Goal: Communication & Community: Answer question/provide support

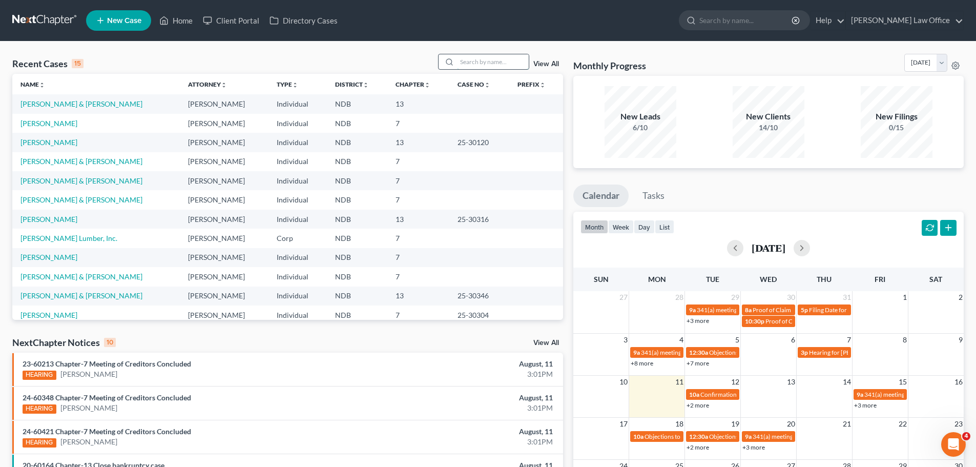
click at [458, 61] on input "search" at bounding box center [493, 61] width 72 height 15
type input "MALOTKA"
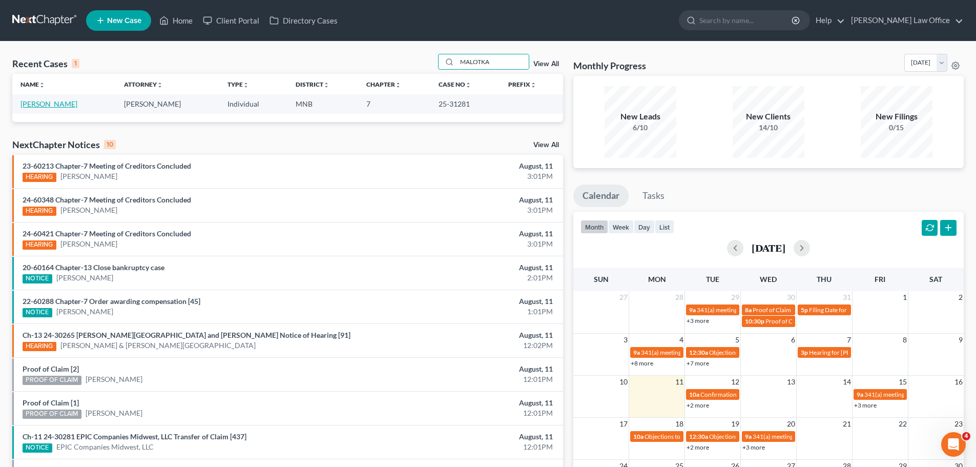
click at [38, 103] on link "[PERSON_NAME]" at bounding box center [48, 103] width 57 height 9
select select "4"
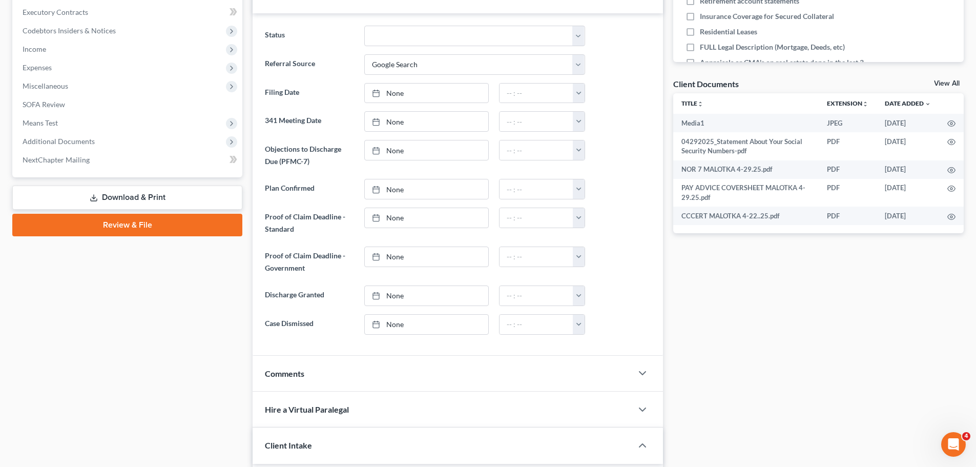
scroll to position [307, 0]
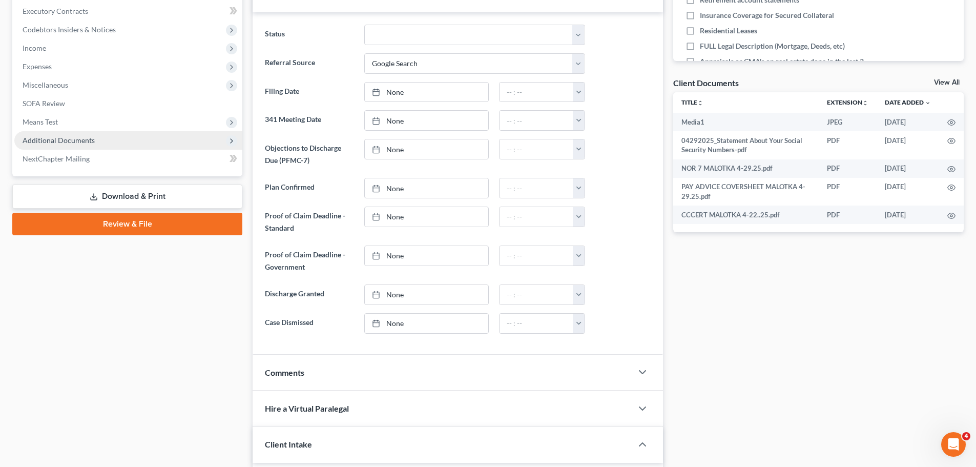
click at [55, 138] on span "Additional Documents" at bounding box center [59, 140] width 72 height 9
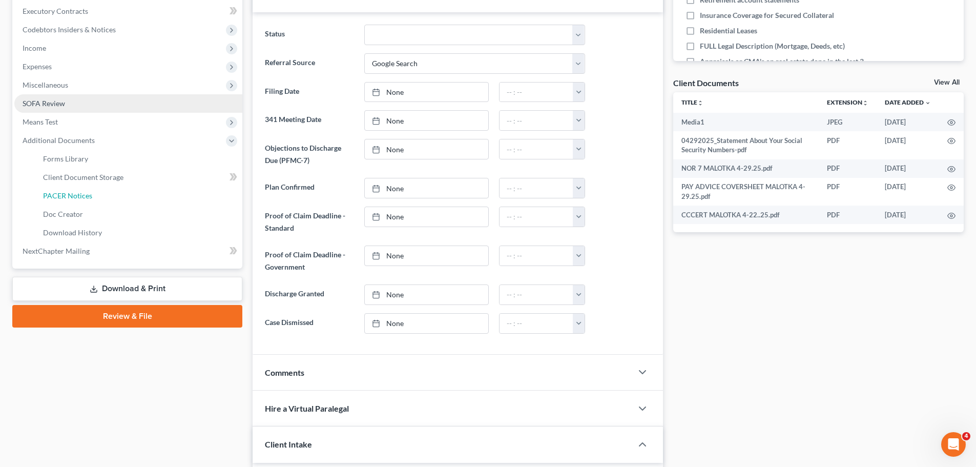
click at [68, 196] on span "PACER Notices" at bounding box center [67, 195] width 49 height 9
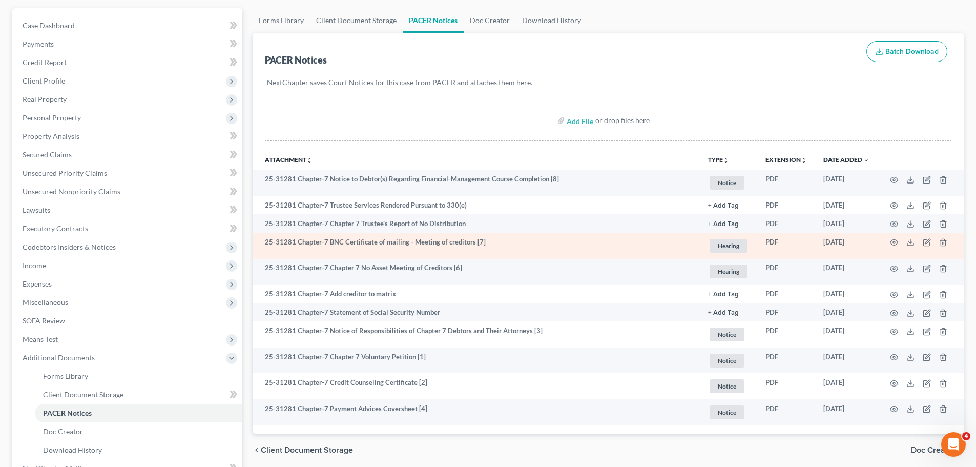
scroll to position [207, 0]
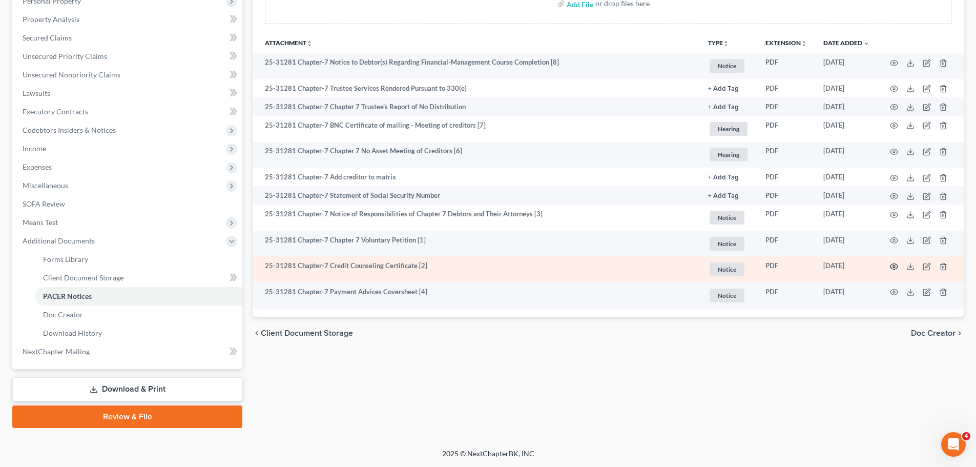
click at [458, 263] on icon "button" at bounding box center [894, 266] width 8 height 8
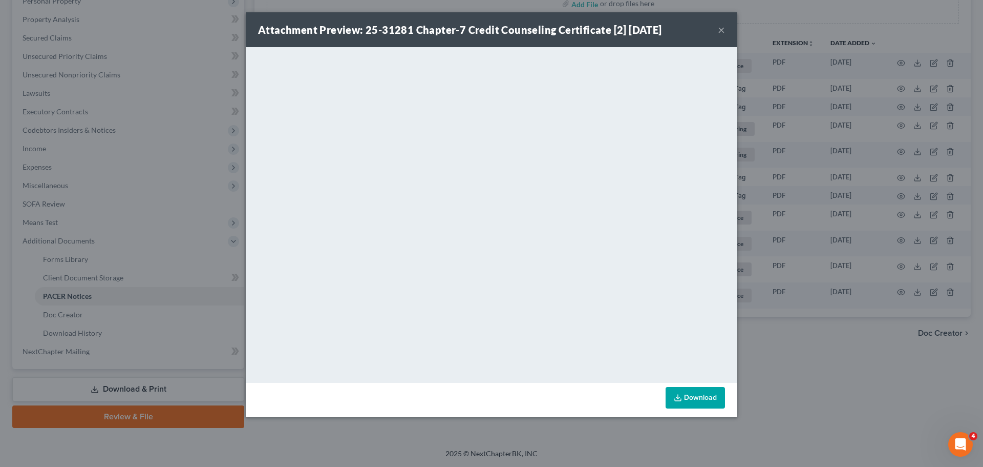
click at [458, 27] on div "Attachment Preview: 25-31281 Chapter-7 Credit Counseling Certificate [2] [DATE]…" at bounding box center [492, 29] width 492 height 35
click at [458, 28] on button "×" at bounding box center [721, 30] width 7 height 12
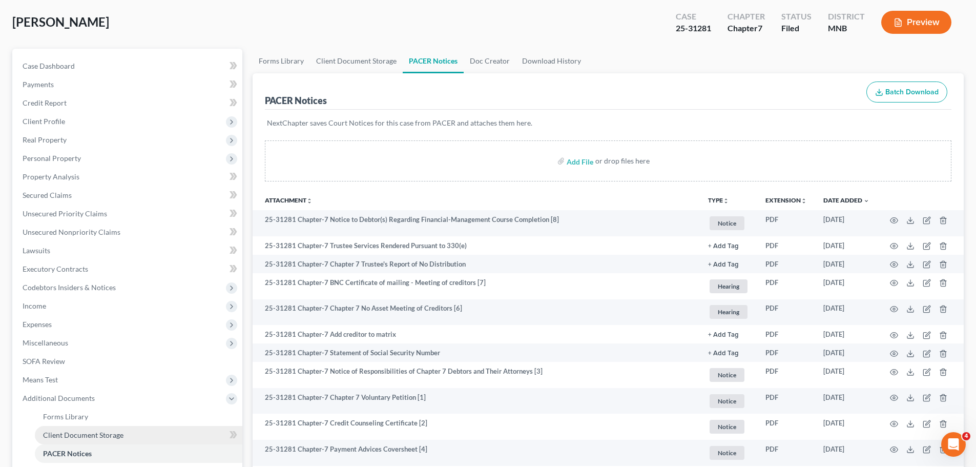
scroll to position [0, 0]
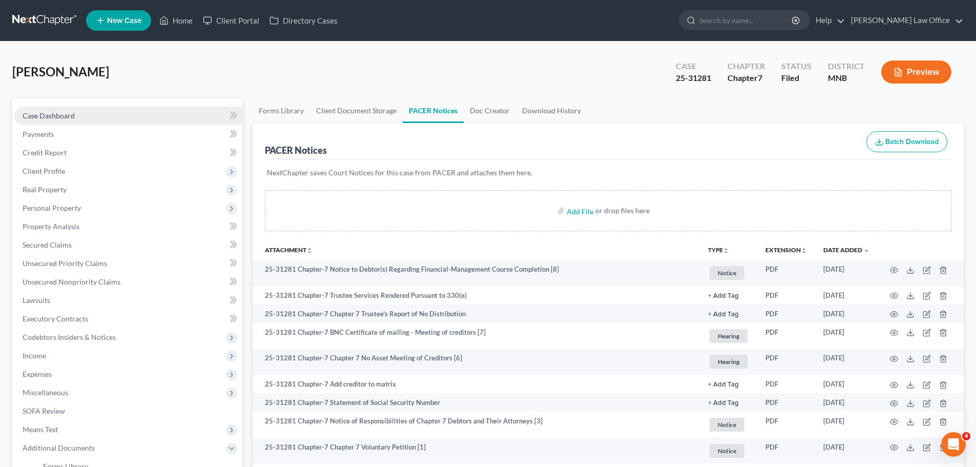
click at [67, 110] on link "Case Dashboard" at bounding box center [128, 116] width 228 height 18
select select "4"
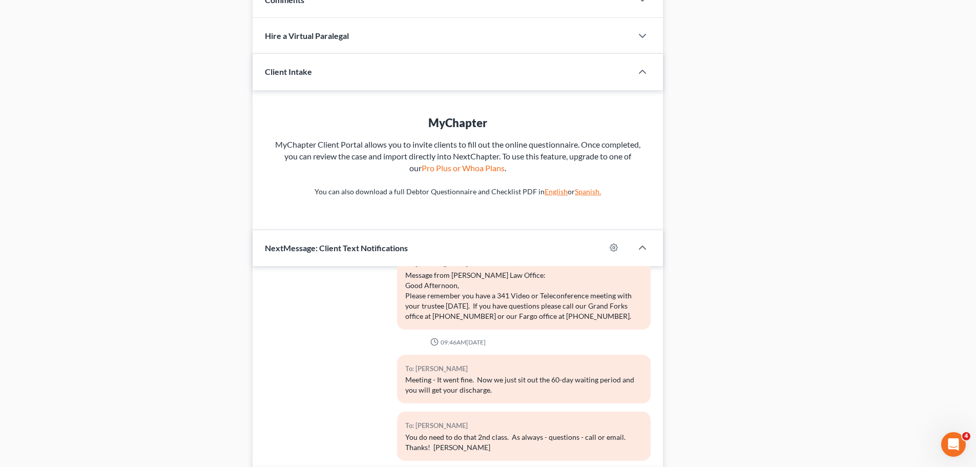
scroll to position [747, 0]
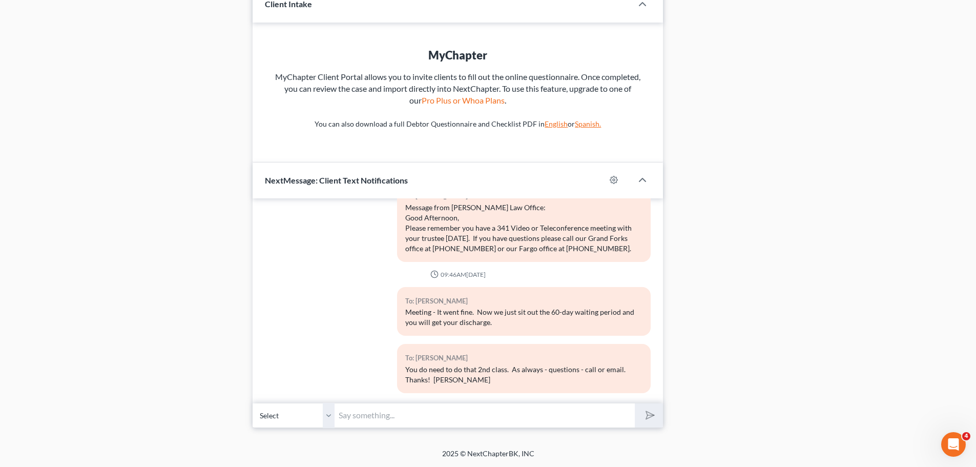
click at [358, 419] on input "text" at bounding box center [484, 415] width 300 height 25
type input "j"
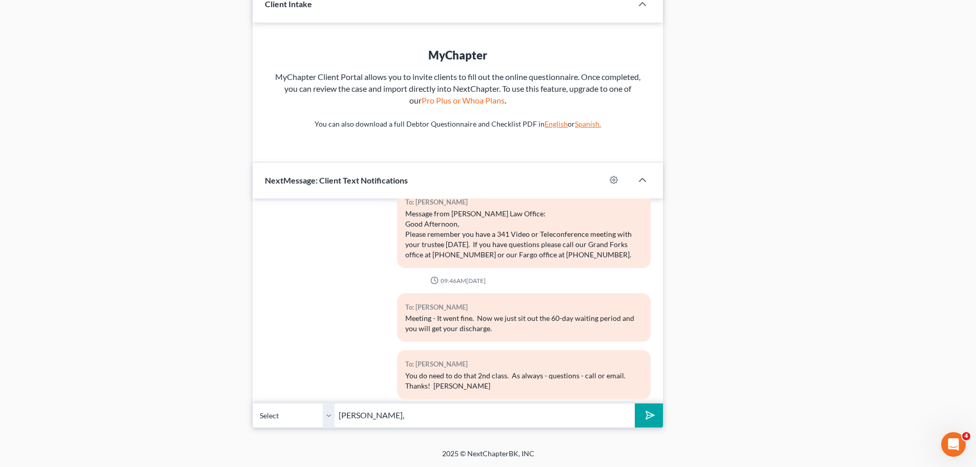
scroll to position [1486, 0]
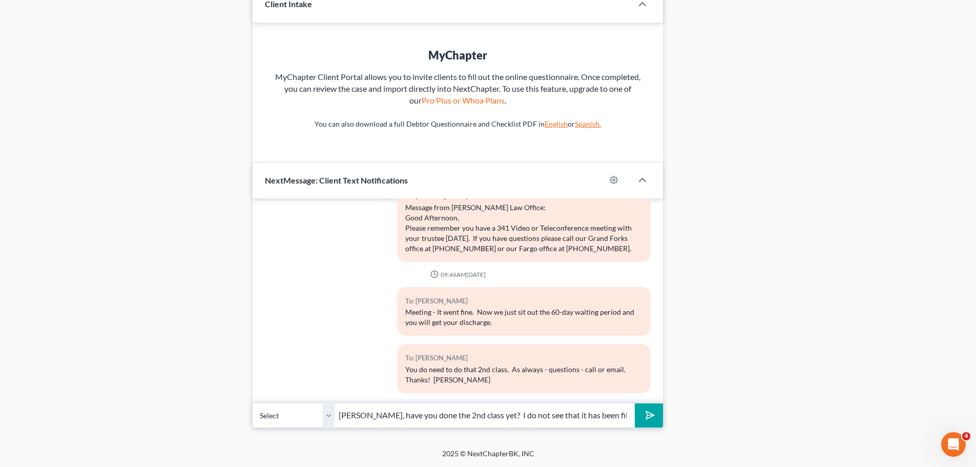
type input "[PERSON_NAME], have you done the 2nd class yet? I do not see that it has been f…"
click at [458, 403] on button "submit" at bounding box center [649, 415] width 28 height 24
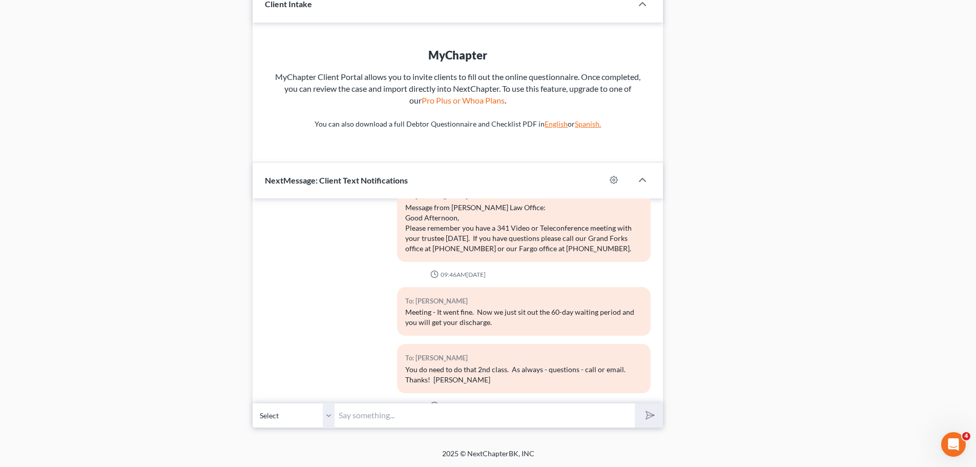
scroll to position [1549, 0]
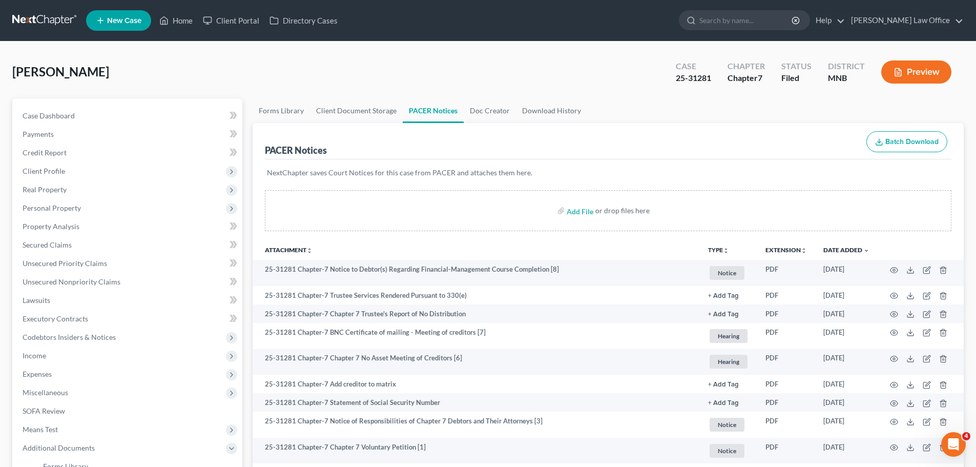
select select "4"
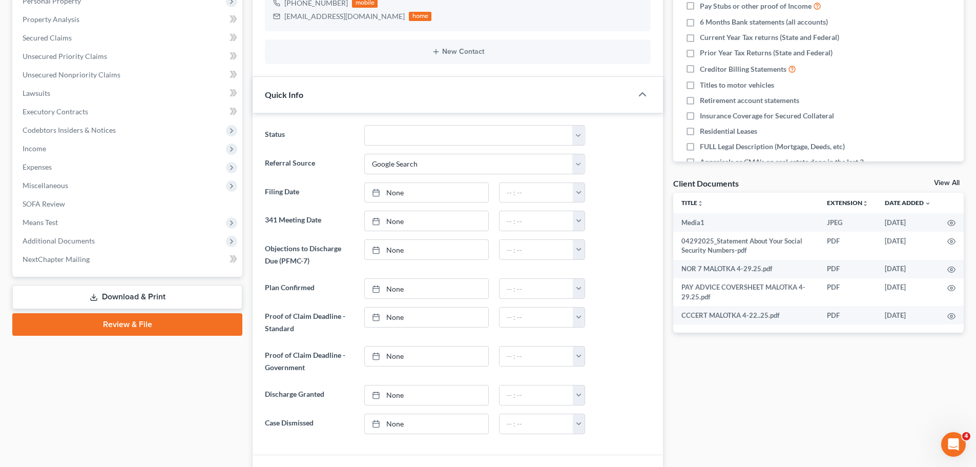
scroll to position [1549, 0]
